Goal: Task Accomplishment & Management: Understand process/instructions

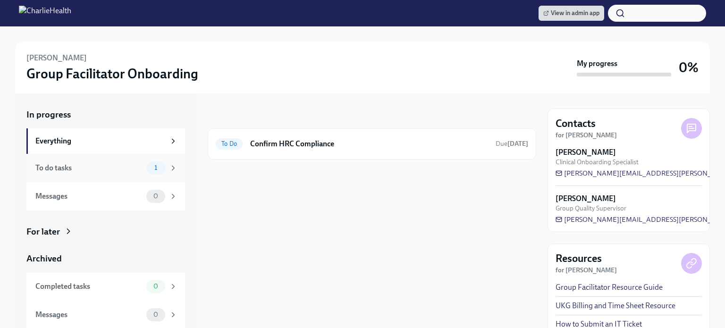
click at [82, 168] on div "To do tasks" at bounding box center [88, 168] width 107 height 10
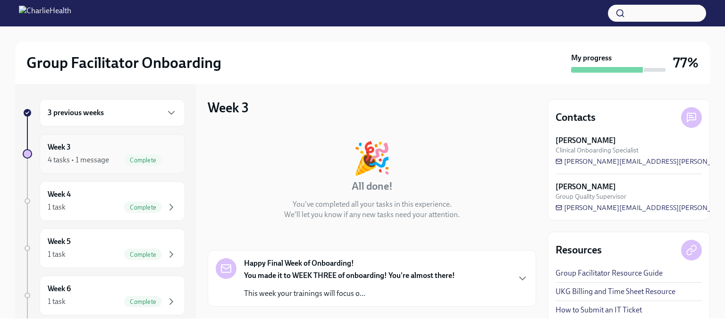
click at [144, 146] on div "Week 3 4 tasks • 1 message Complete" at bounding box center [112, 154] width 129 height 24
click at [128, 157] on span "Complete" at bounding box center [143, 160] width 38 height 7
click at [117, 103] on div "3 previous weeks" at bounding box center [112, 112] width 145 height 27
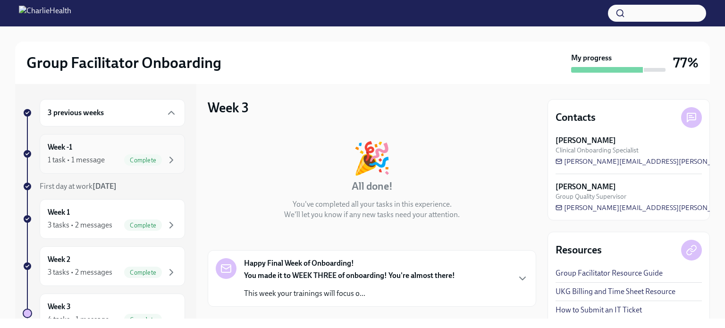
click at [110, 160] on div "1 task • 1 message Complete" at bounding box center [112, 159] width 129 height 11
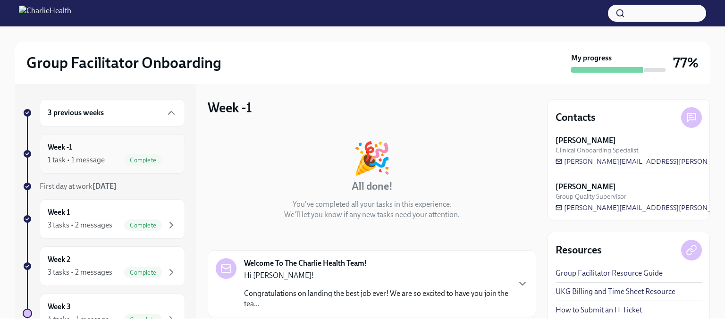
click at [91, 151] on div "Week -1 1 task • 1 message Complete" at bounding box center [112, 154] width 129 height 24
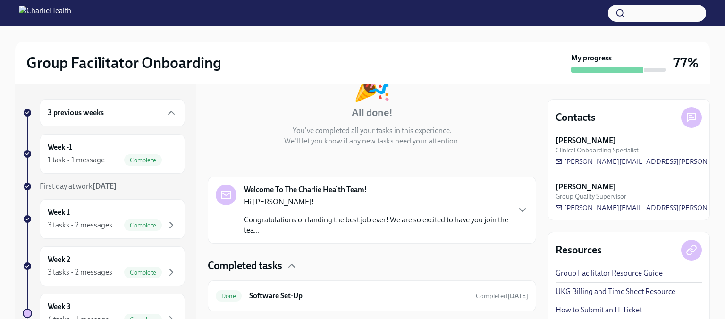
scroll to position [96, 0]
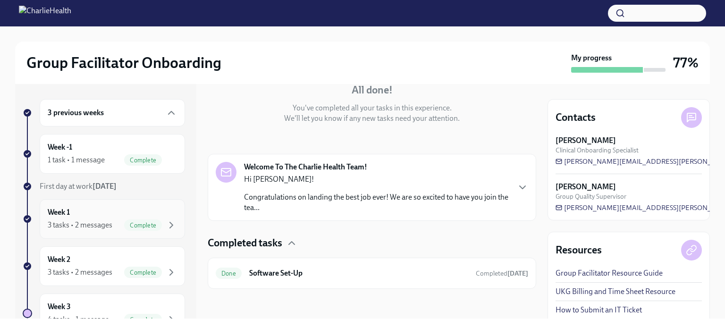
click at [74, 208] on div "Week 1 3 tasks • 2 messages Complete" at bounding box center [112, 219] width 129 height 24
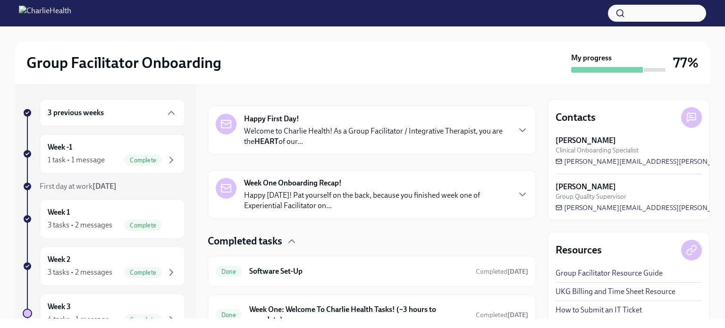
scroll to position [238, 0]
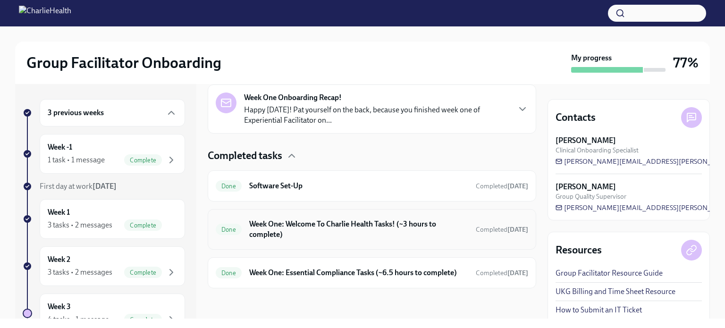
click at [313, 217] on div "Done Week One: Welcome To Charlie Health Tasks! (~3 hours to complete) Complete…" at bounding box center [372, 229] width 312 height 25
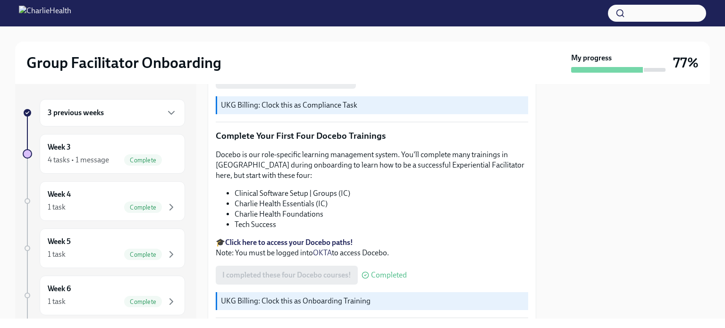
scroll to position [1249, 0]
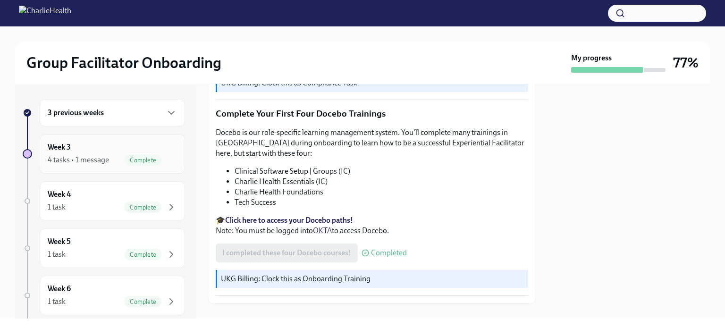
click at [104, 147] on div "Week 3 4 tasks • 1 message Complete" at bounding box center [112, 154] width 129 height 24
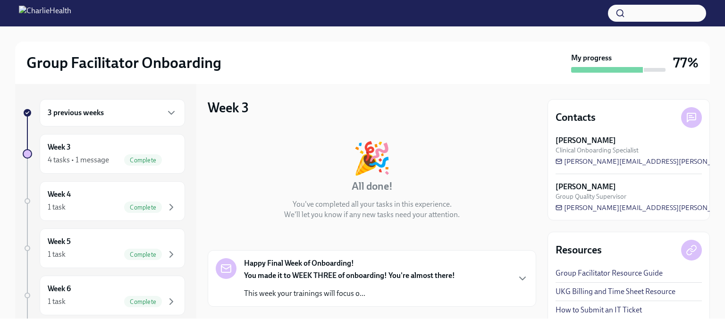
scroll to position [220, 0]
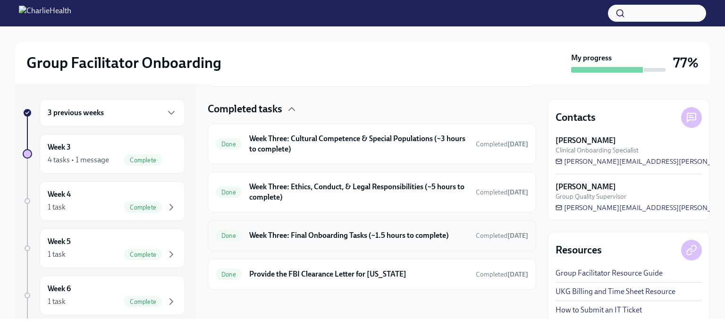
click at [331, 232] on h6 "Week Three: Final Onboarding Tasks (~1.5 hours to complete)" at bounding box center [358, 235] width 219 height 10
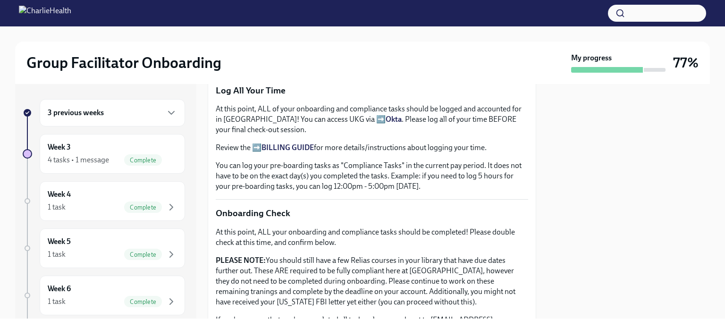
scroll to position [813, 0]
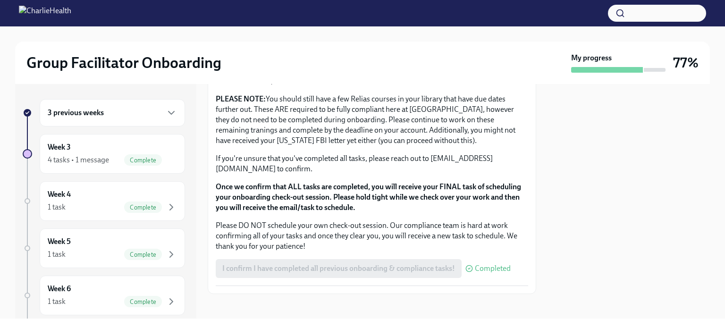
click at [138, 113] on div "3 previous weeks" at bounding box center [112, 112] width 129 height 11
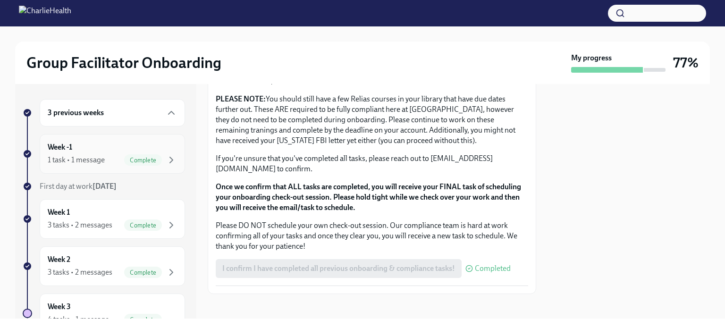
click at [130, 142] on div "Week -1 1 task • 1 message Complete" at bounding box center [112, 154] width 129 height 24
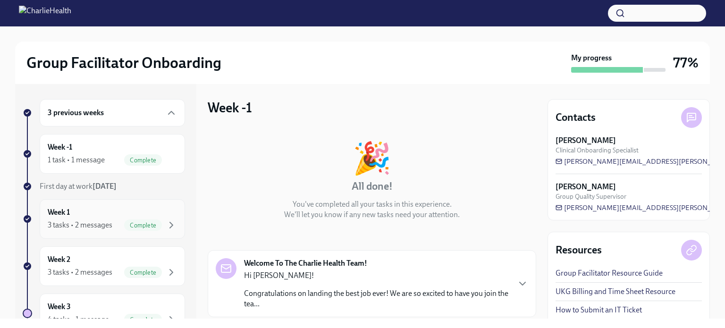
click at [109, 218] on div "Week 1 3 tasks • 2 messages Complete" at bounding box center [112, 219] width 129 height 24
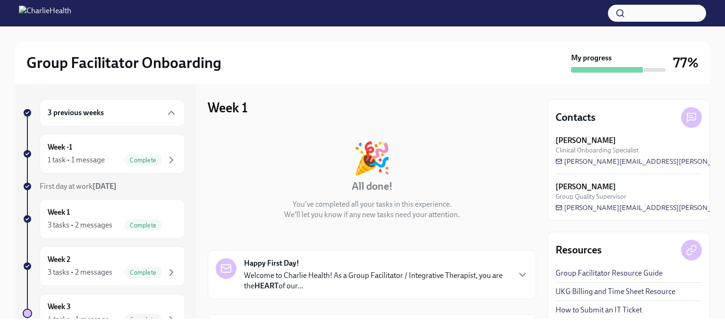
scroll to position [238, 0]
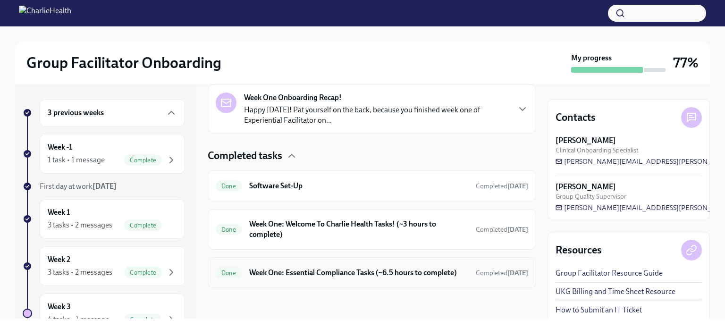
click at [350, 257] on div "Done Week One: Essential Compliance Tasks (~6.5 hours to complete) Completed 11…" at bounding box center [372, 272] width 328 height 31
click at [349, 270] on h6 "Week One: Essential Compliance Tasks (~6.5 hours to complete)" at bounding box center [358, 273] width 219 height 10
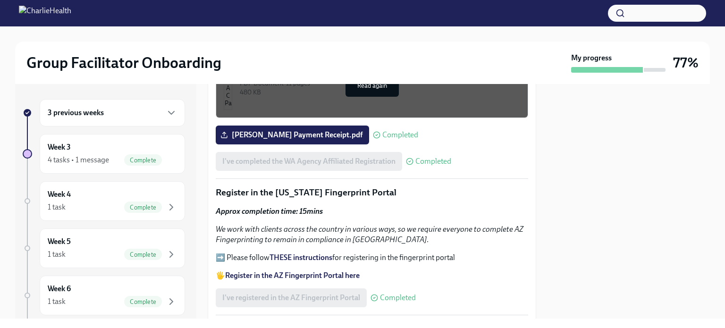
scroll to position [985, 0]
